Goal: Task Accomplishment & Management: Manage account settings

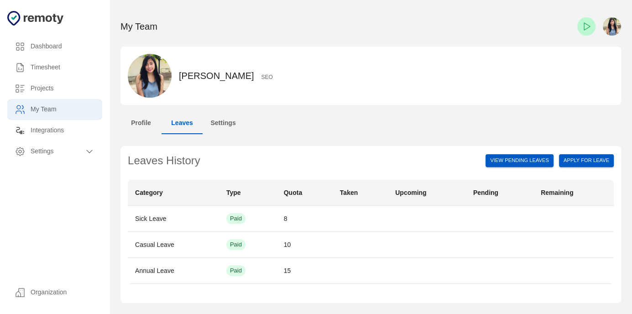
click at [68, 62] on h6 "Timesheet" at bounding box center [63, 67] width 64 height 10
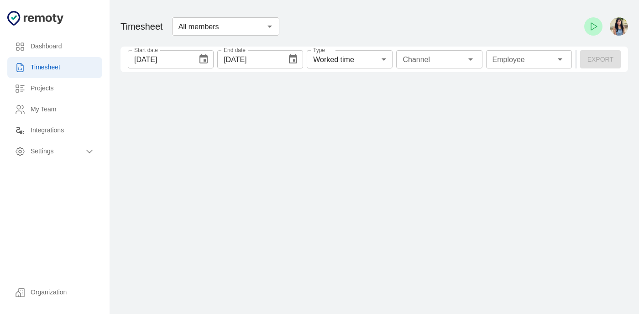
type input "1 Employee"
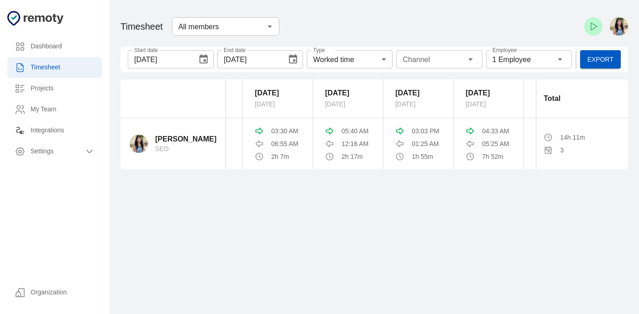
scroll to position [0, 49]
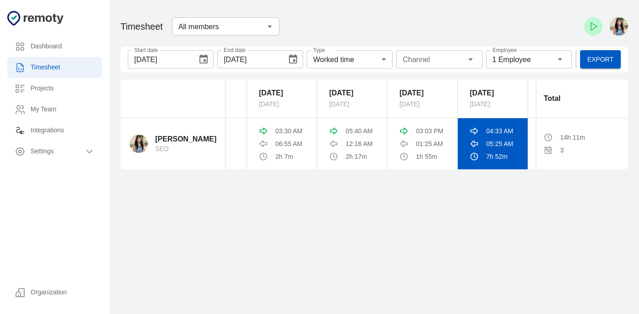
click at [497, 149] on td "04:33 AM 05:25 AM 7h 52m" at bounding box center [493, 143] width 70 height 51
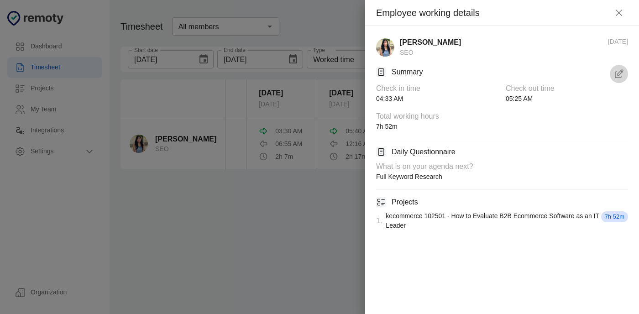
click at [619, 72] on icon "button" at bounding box center [619, 72] width 5 height 5
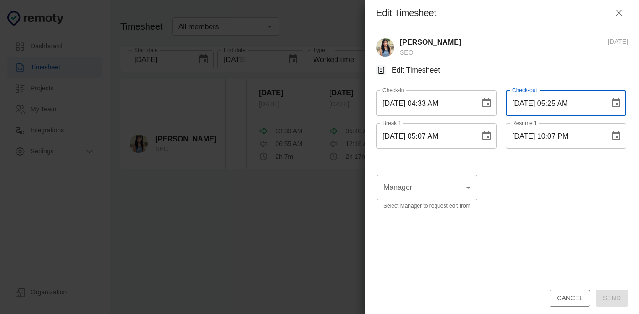
click at [553, 103] on input "[DATE] 05:25 AM" at bounding box center [554, 103] width 98 height 26
drag, startPoint x: 553, startPoint y: 100, endPoint x: 547, endPoint y: 103, distance: 5.9
click at [547, 103] on input "[DATE] 05:25 AM" at bounding box center [554, 103] width 98 height 26
type input "[DATE] 12:25 AM"
click at [452, 177] on body "Dashboard Timesheet Projects My Team Integrations Settings Organization Dashboa…" at bounding box center [319, 157] width 639 height 314
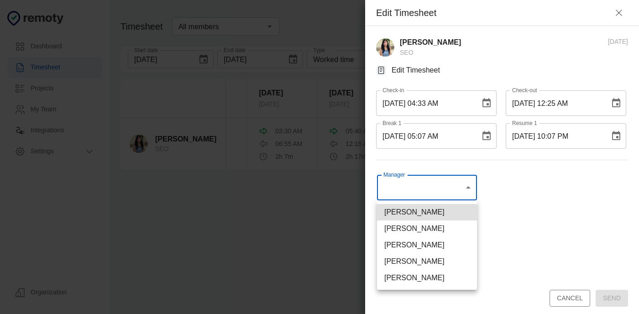
click at [442, 263] on li "[PERSON_NAME]" at bounding box center [427, 261] width 100 height 16
type input "U01ARS6U3DX"
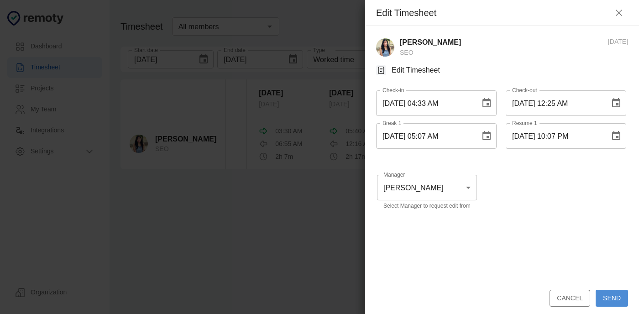
click at [616, 294] on button "Send" at bounding box center [611, 298] width 32 height 17
click at [609, 296] on div "Cancel Send" at bounding box center [502, 298] width 252 height 17
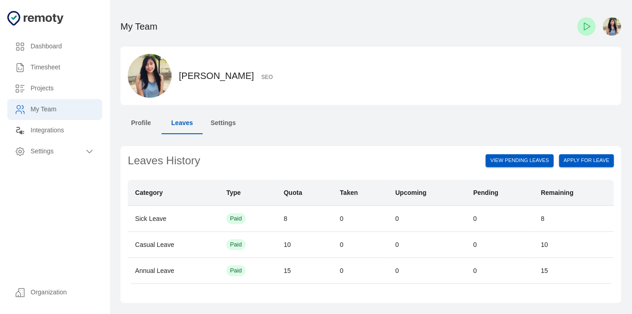
click at [32, 64] on h6 "Timesheet" at bounding box center [63, 67] width 64 height 10
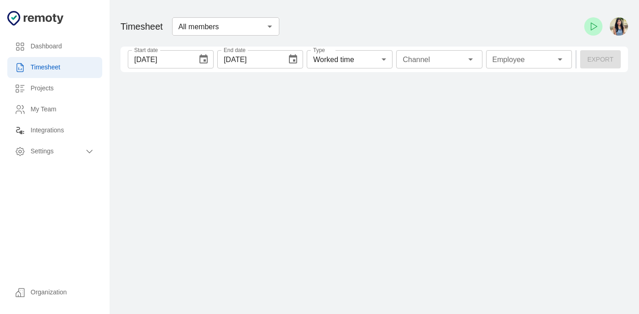
type input "1 Employee"
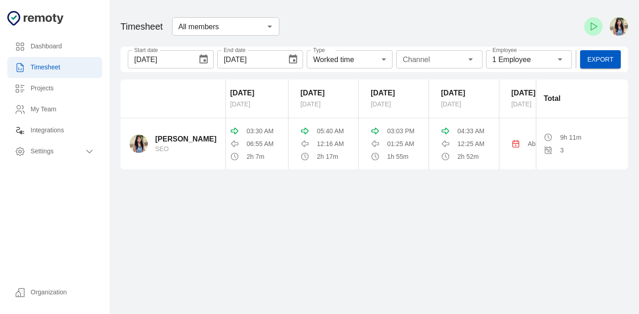
scroll to position [0, 93]
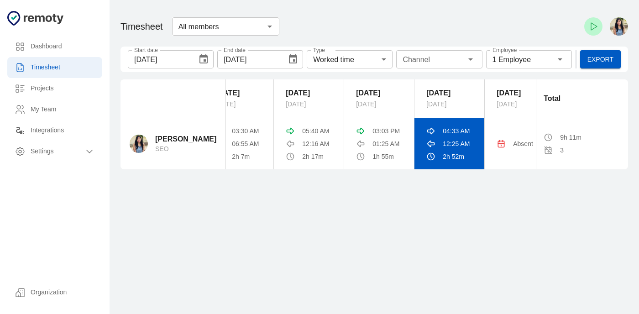
click at [438, 140] on div "12:25 AM" at bounding box center [449, 143] width 46 height 9
